Goal: Find specific page/section: Find specific page/section

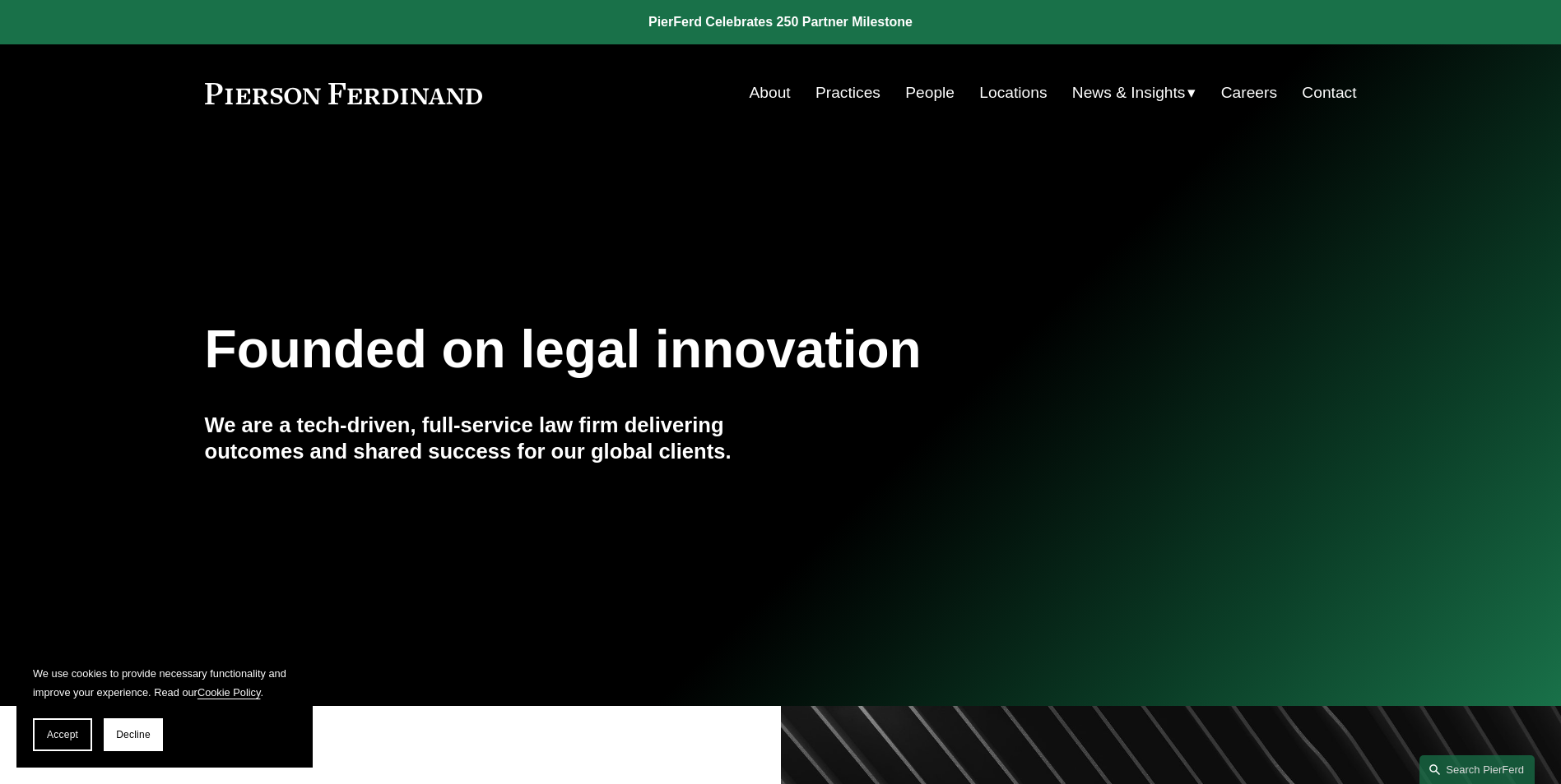
click at [935, 90] on link "People" at bounding box center [929, 93] width 49 height 31
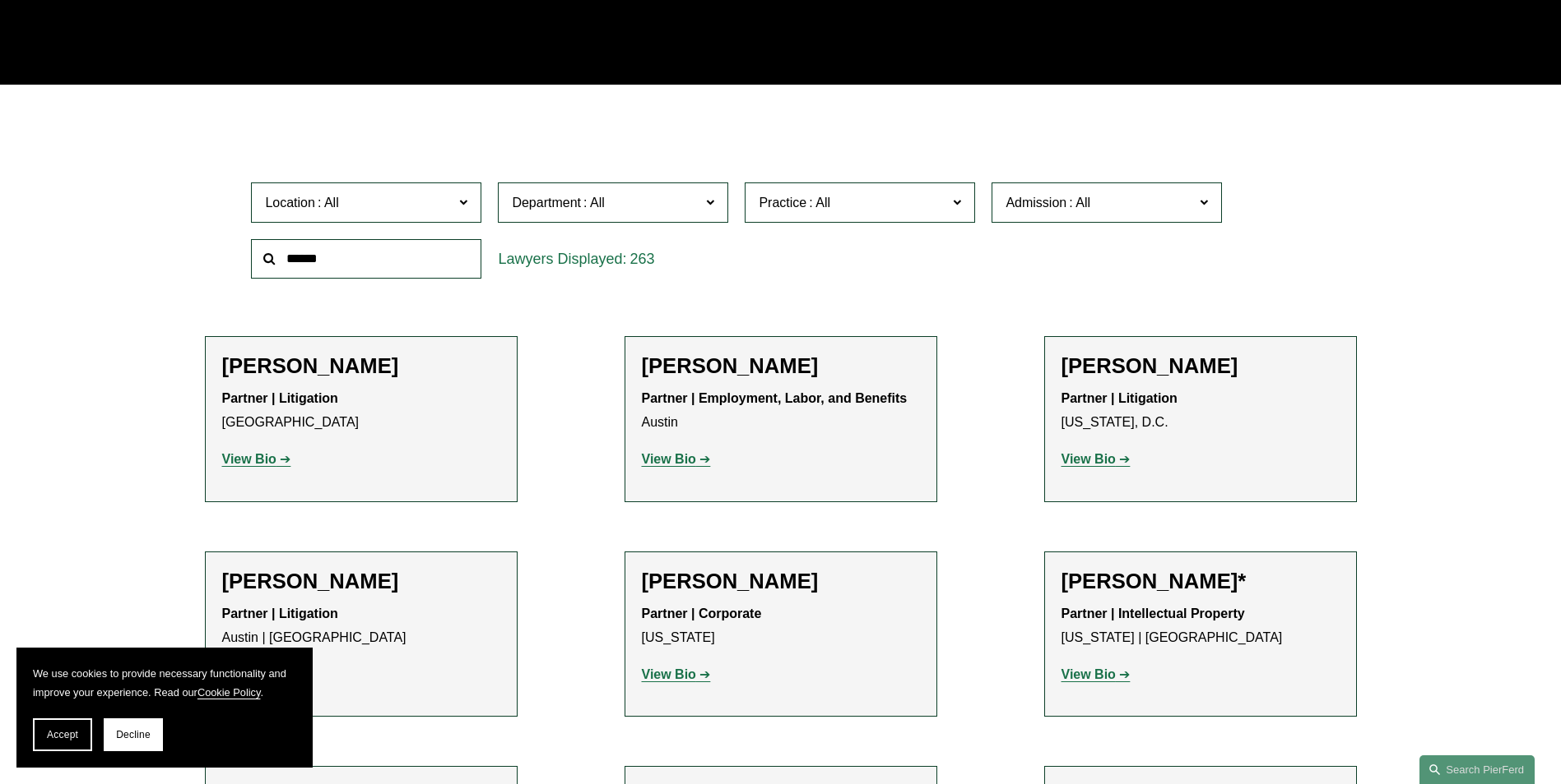
scroll to position [411, 0]
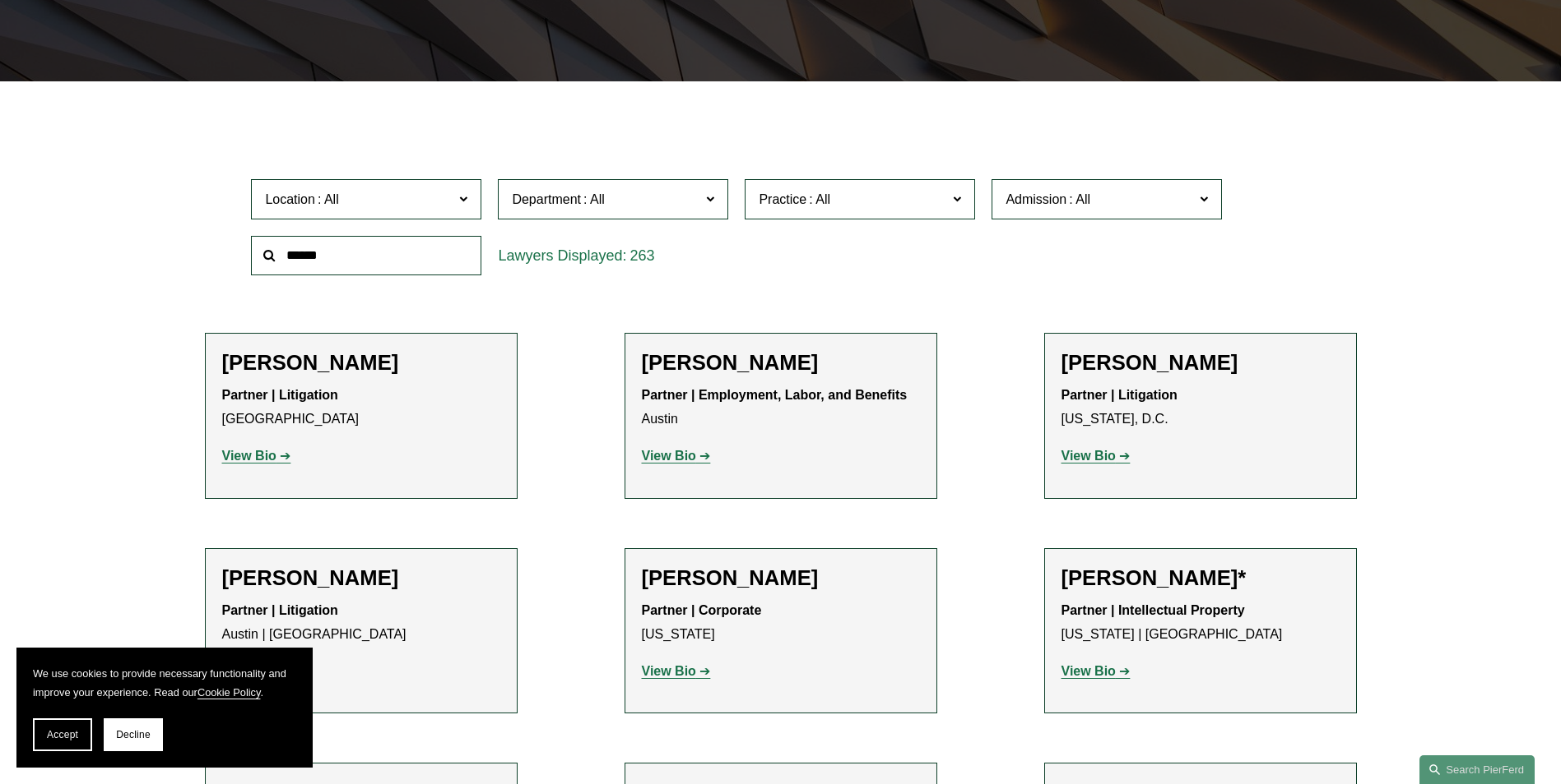
click at [821, 206] on span at bounding box center [818, 200] width 26 height 14
click at [623, 209] on span "Department" at bounding box center [606, 199] width 188 height 22
click at [394, 214] on label "Location" at bounding box center [366, 200] width 231 height 41
click at [0, 0] on link "London" at bounding box center [0, 0] width 0 height 0
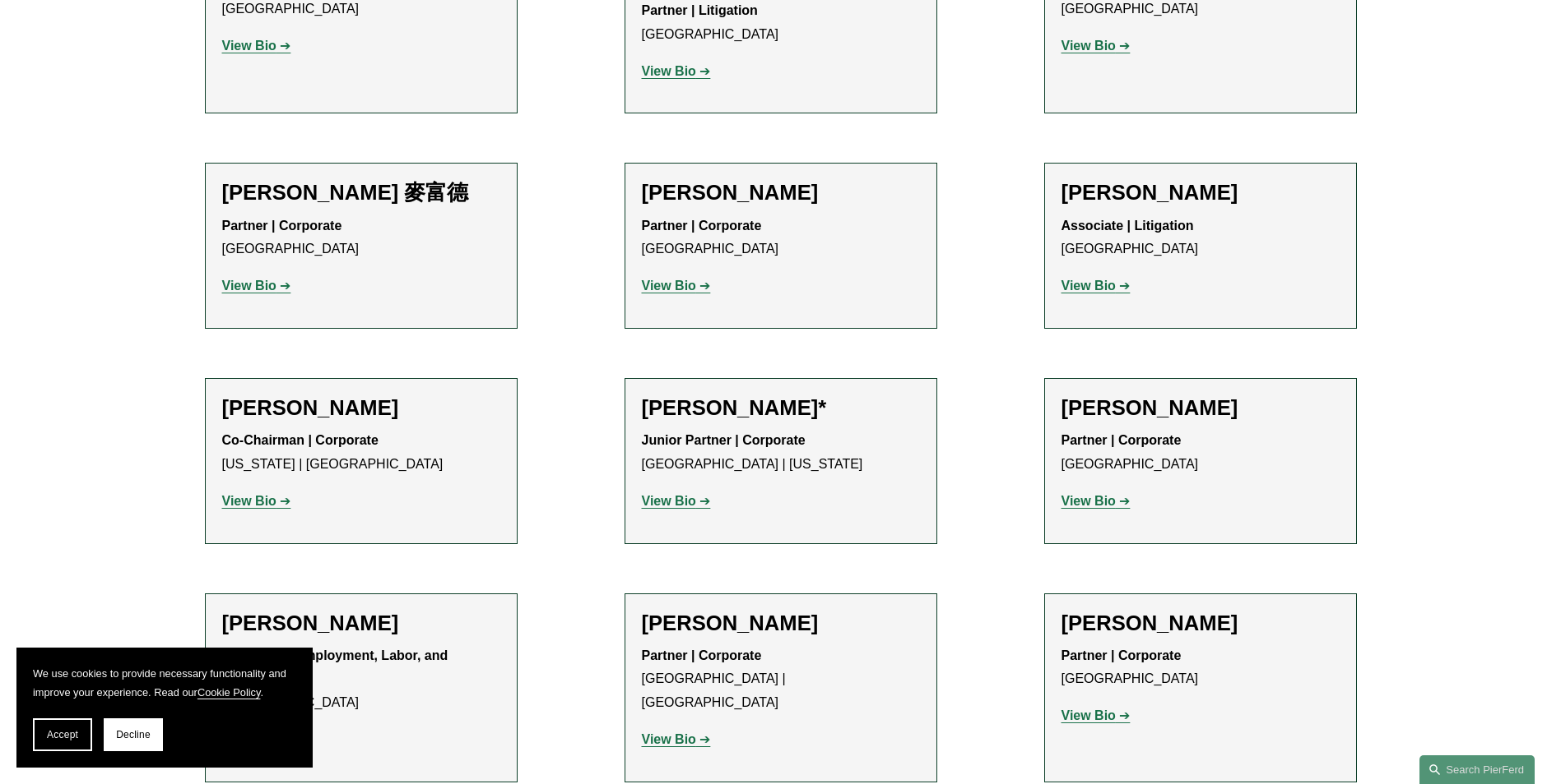
scroll to position [1726, 0]
